Goal: Task Accomplishment & Management: Use online tool/utility

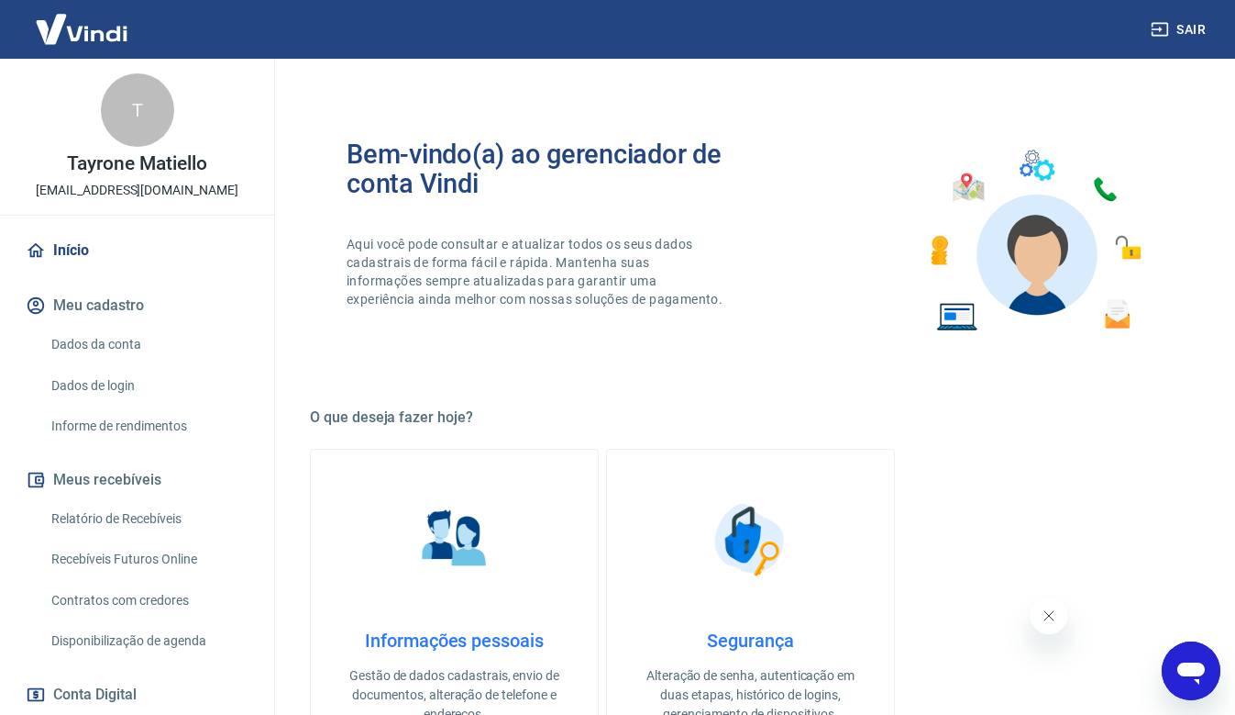
click at [172, 526] on link "Relatório de Recebíveis" at bounding box center [148, 519] width 208 height 38
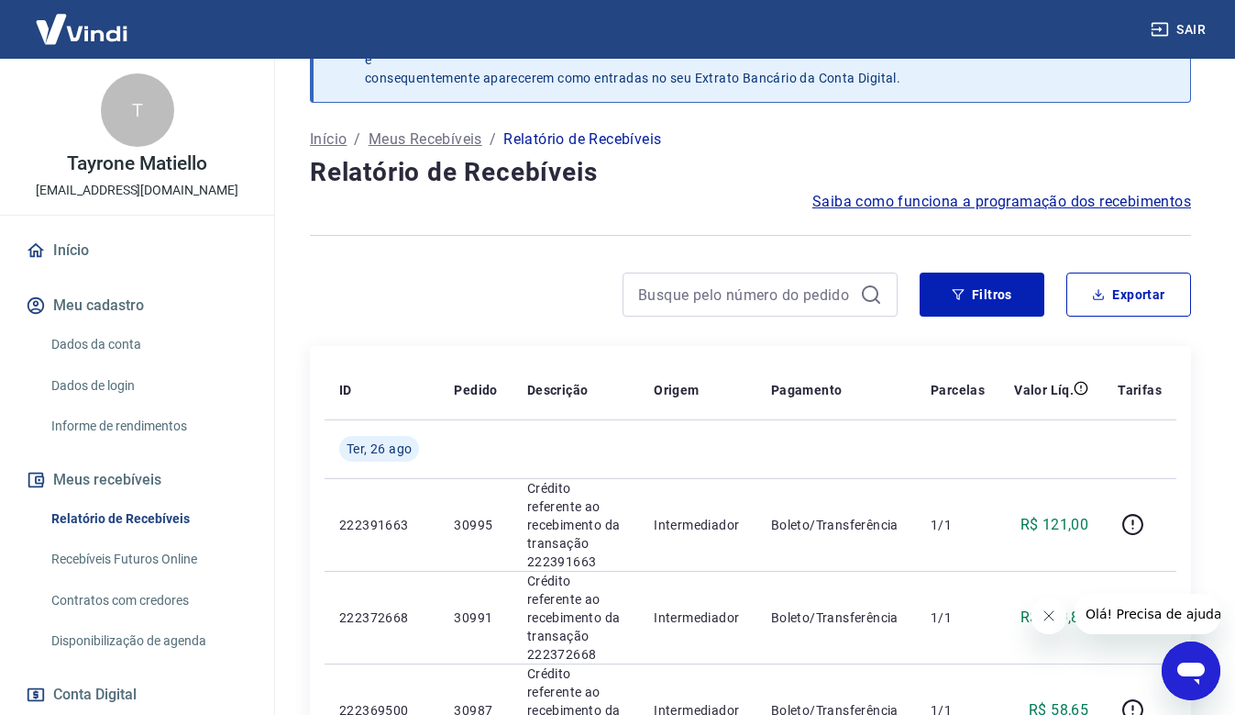
scroll to position [92, 0]
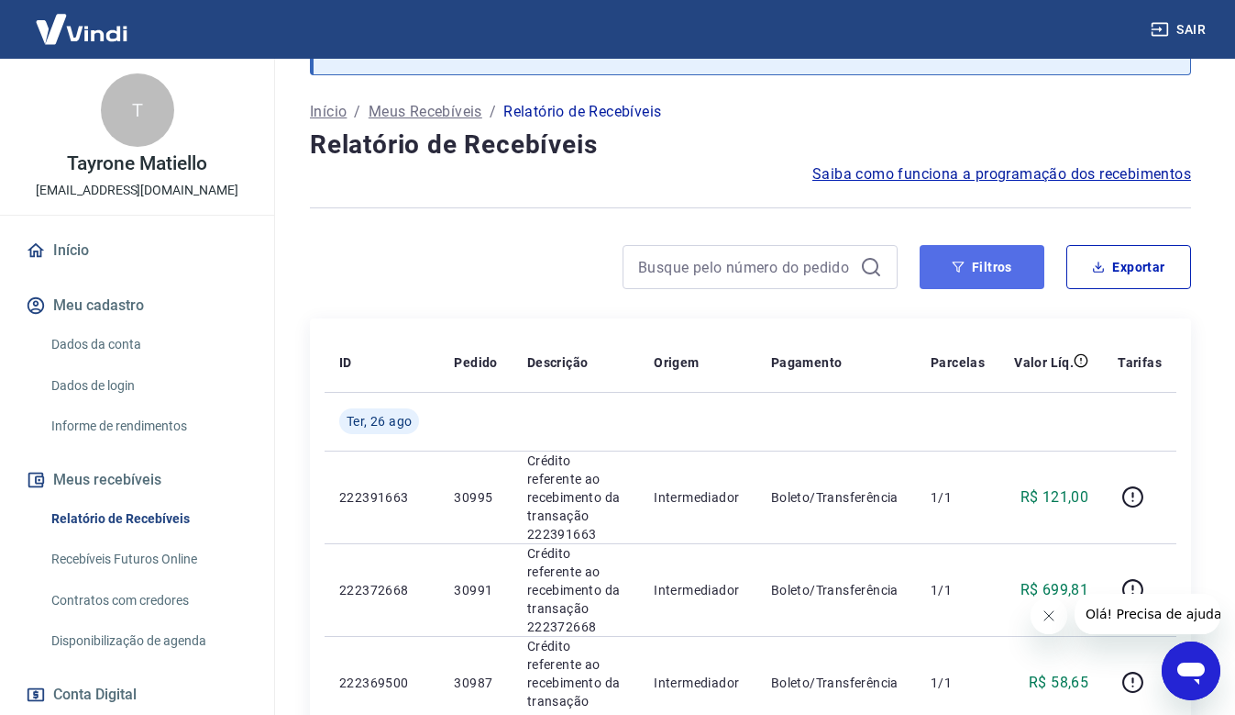
click at [1015, 282] on button "Filtros" at bounding box center [982, 267] width 125 height 44
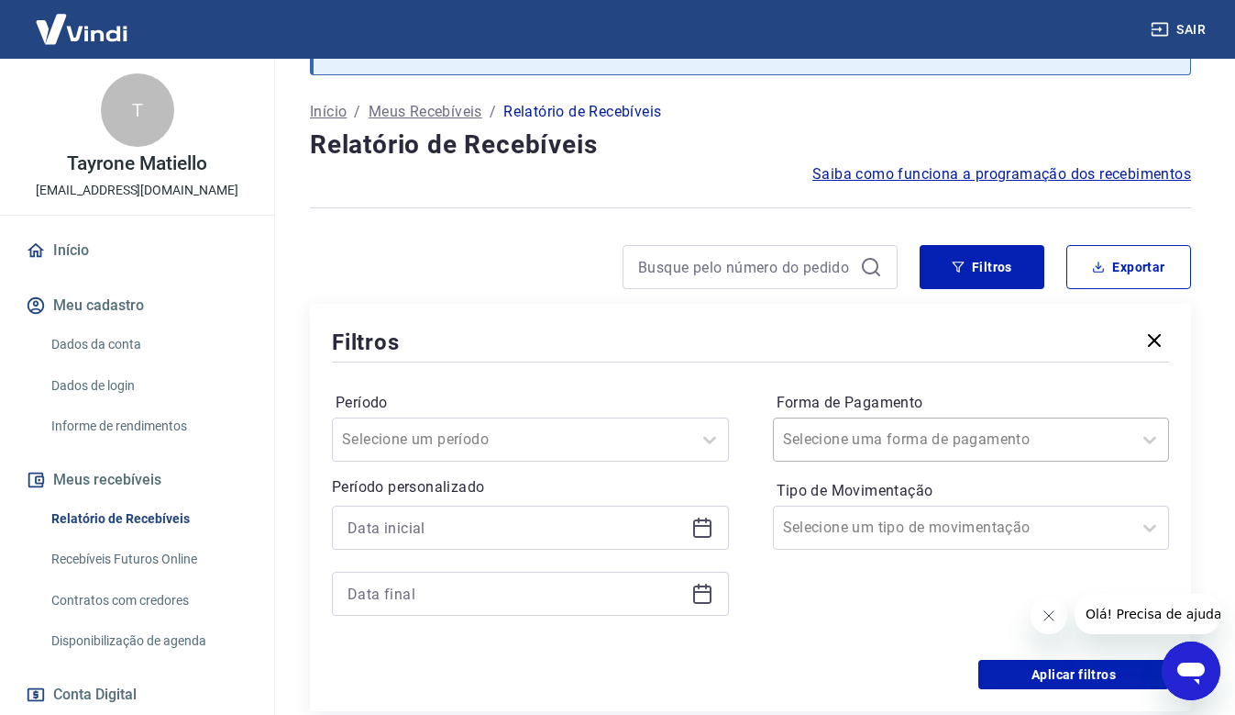
click at [1109, 426] on div "Selecione uma forma de pagamento" at bounding box center [953, 439] width 359 height 33
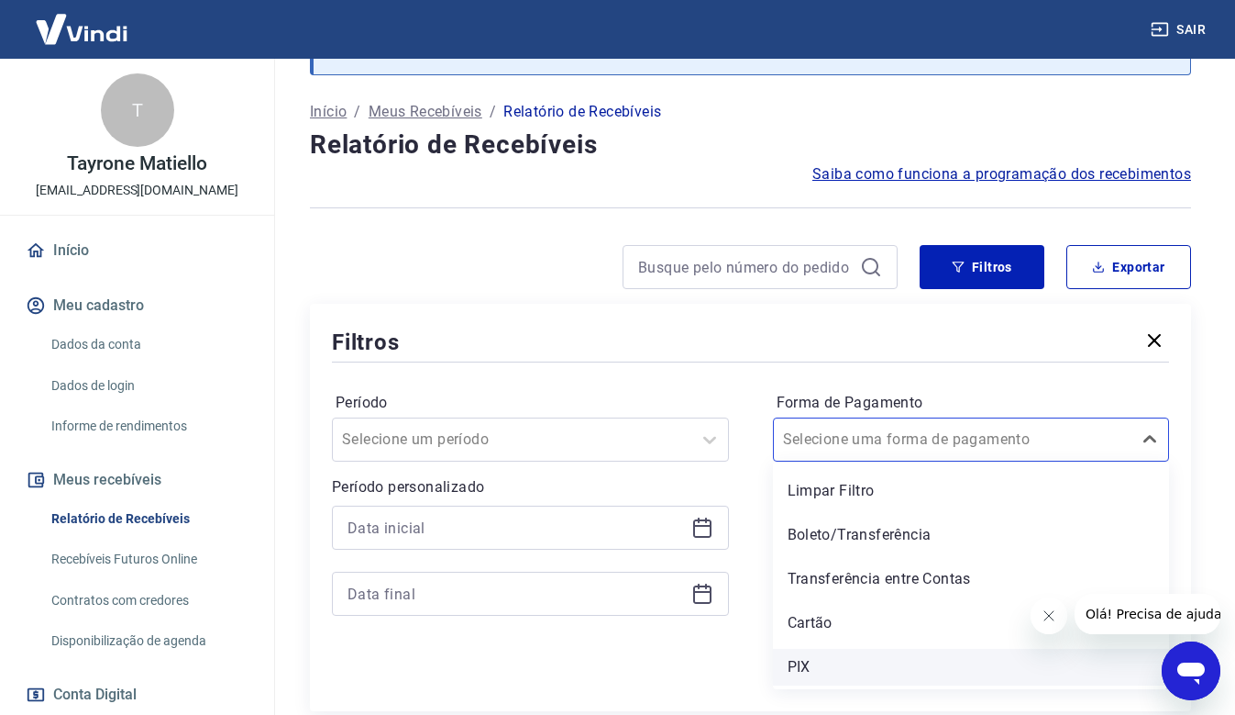
click at [815, 670] on div "PIX" at bounding box center [971, 666] width 397 height 37
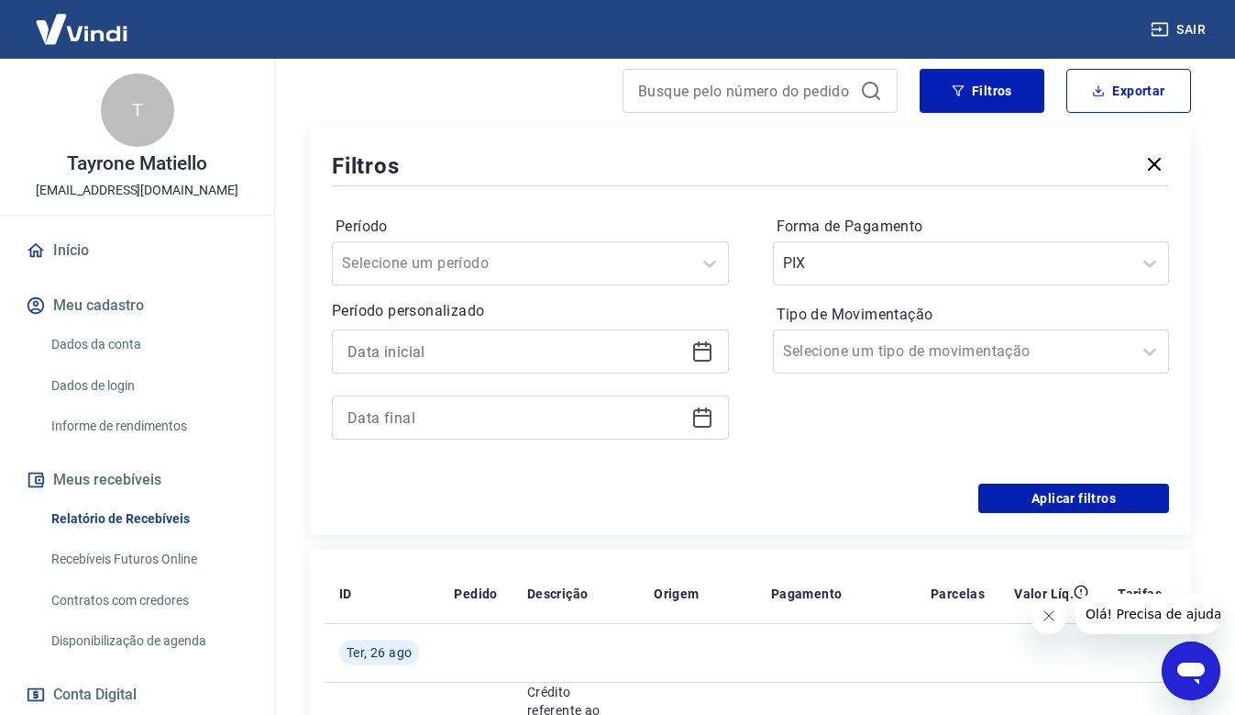
scroll to position [275, 0]
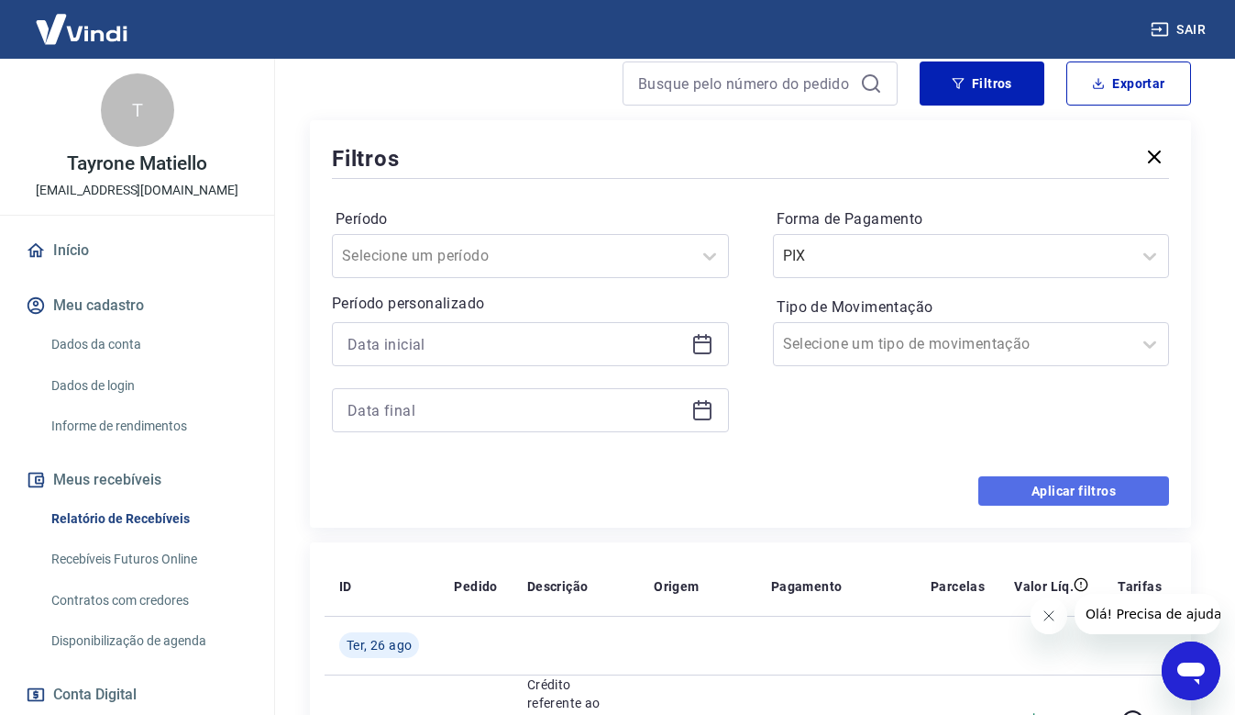
click at [1039, 479] on button "Aplicar filtros" at bounding box center [1074, 490] width 191 height 29
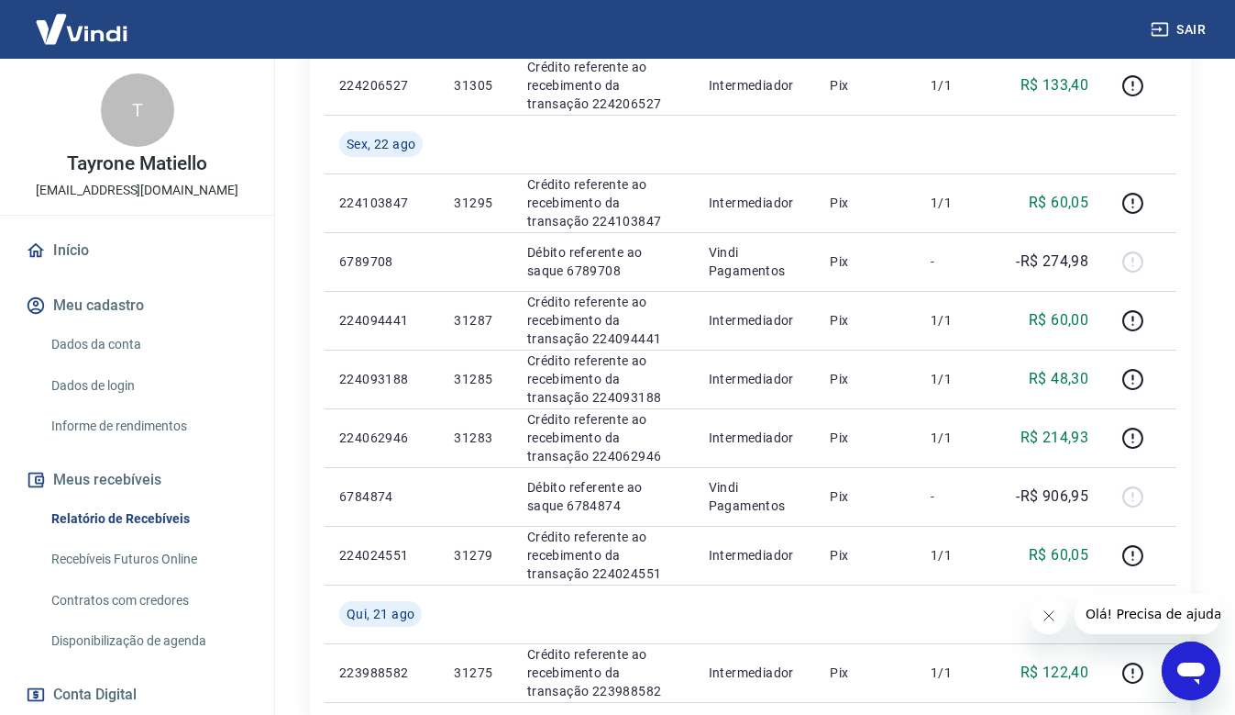
scroll to position [1192, 0]
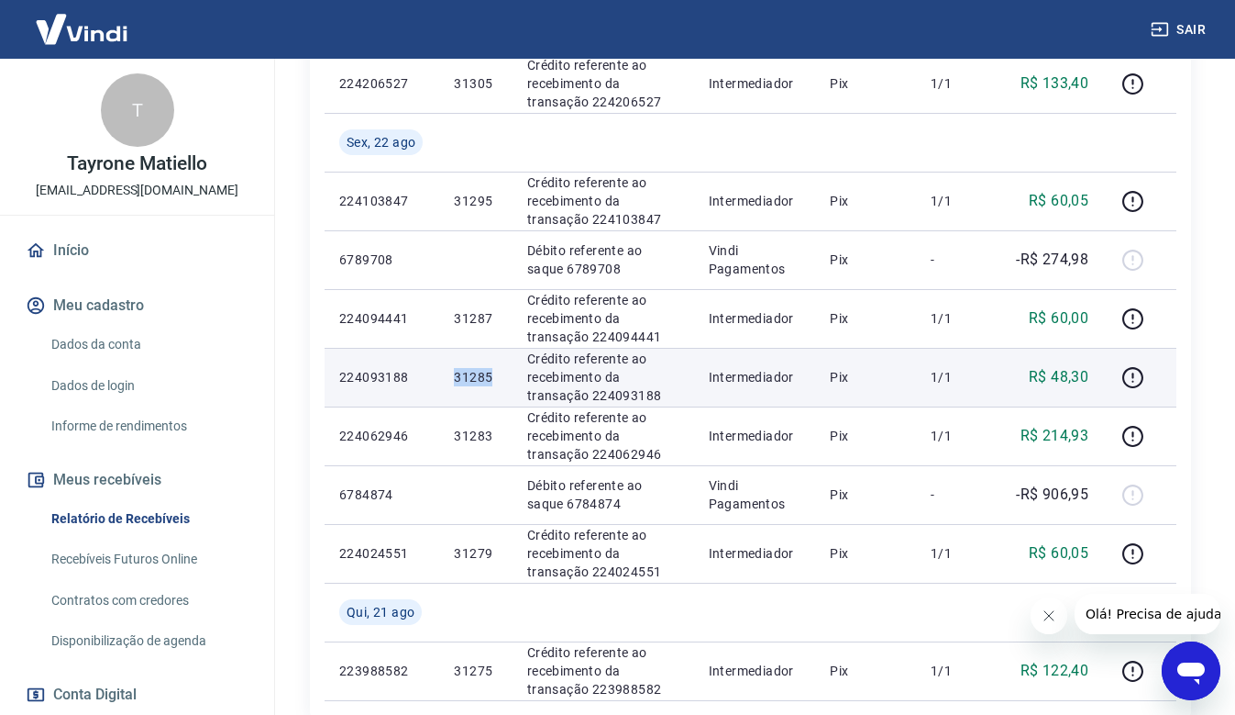
drag, startPoint x: 502, startPoint y: 377, endPoint x: 452, endPoint y: 375, distance: 49.6
click at [452, 375] on td "31285" at bounding box center [475, 377] width 72 height 59
copy p "31285"
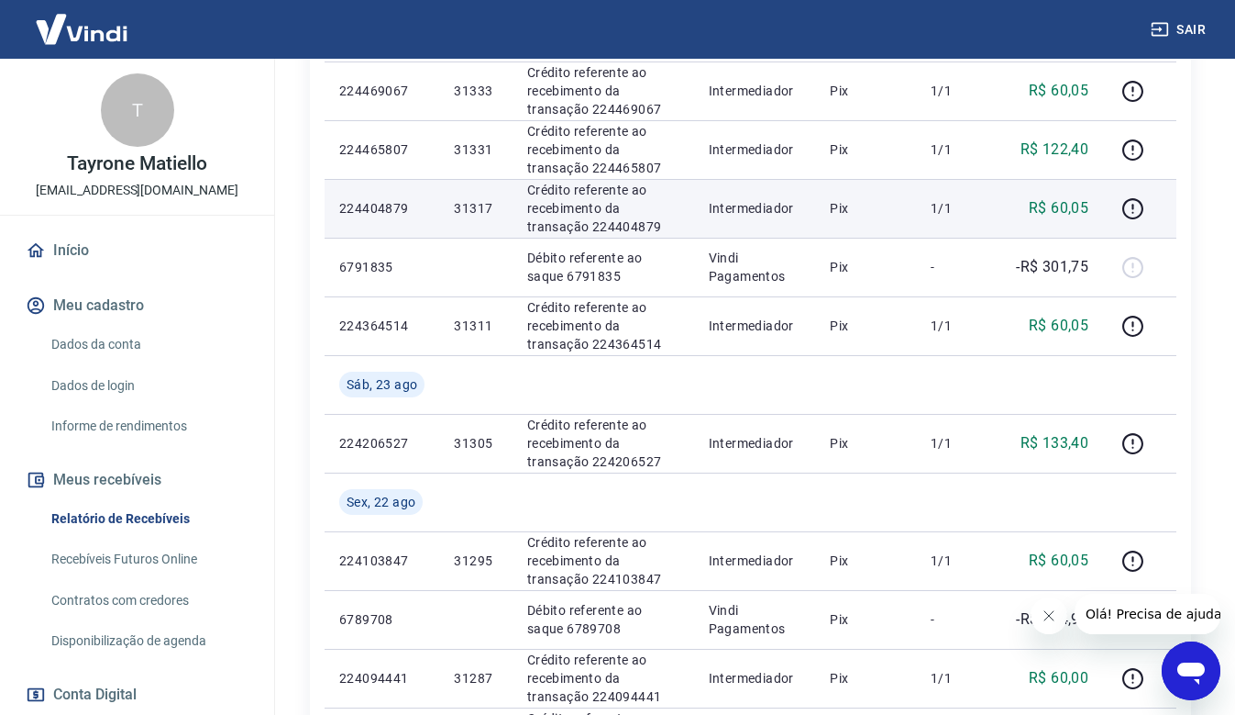
scroll to position [825, 0]
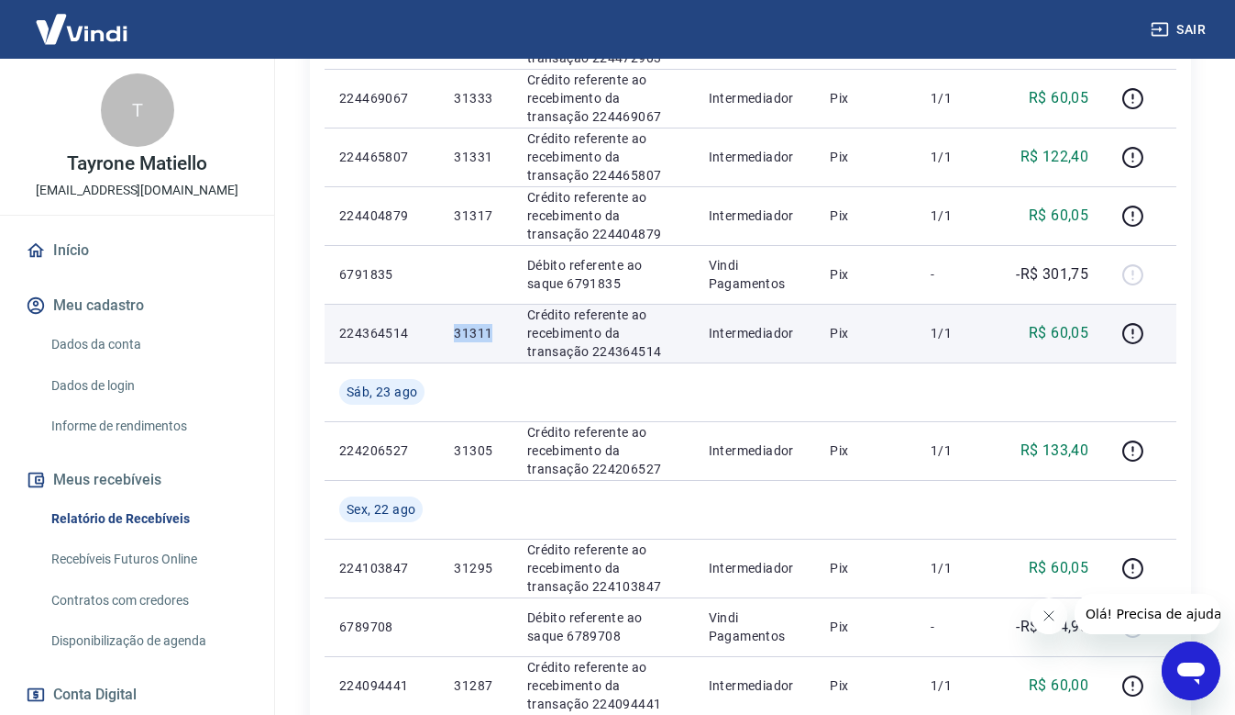
drag, startPoint x: 498, startPoint y: 331, endPoint x: 451, endPoint y: 331, distance: 46.8
click at [451, 331] on td "31311" at bounding box center [475, 333] width 72 height 59
copy p "31311"
